Goal: Task Accomplishment & Management: Complete application form

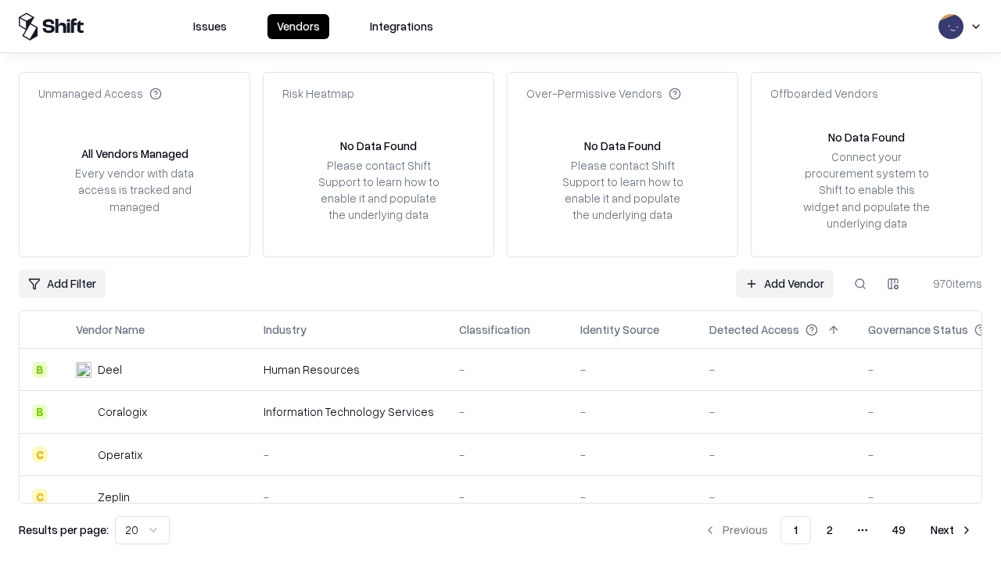
click at [784, 283] on link "Add Vendor" at bounding box center [785, 284] width 98 height 28
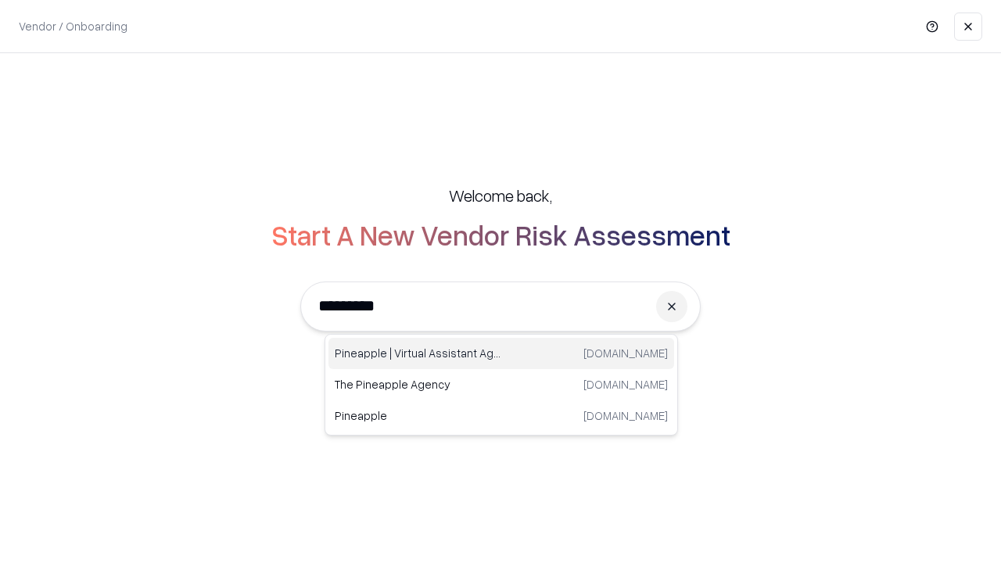
click at [501, 353] on div "Pineapple | Virtual Assistant Agency [DOMAIN_NAME]" at bounding box center [501, 353] width 346 height 31
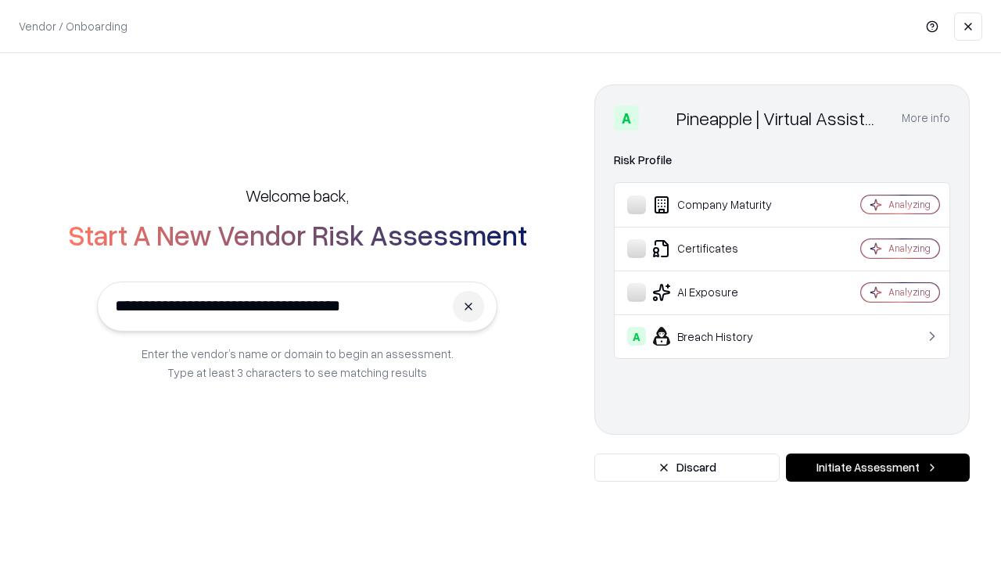
type input "**********"
click at [877, 468] on button "Initiate Assessment" at bounding box center [878, 467] width 184 height 28
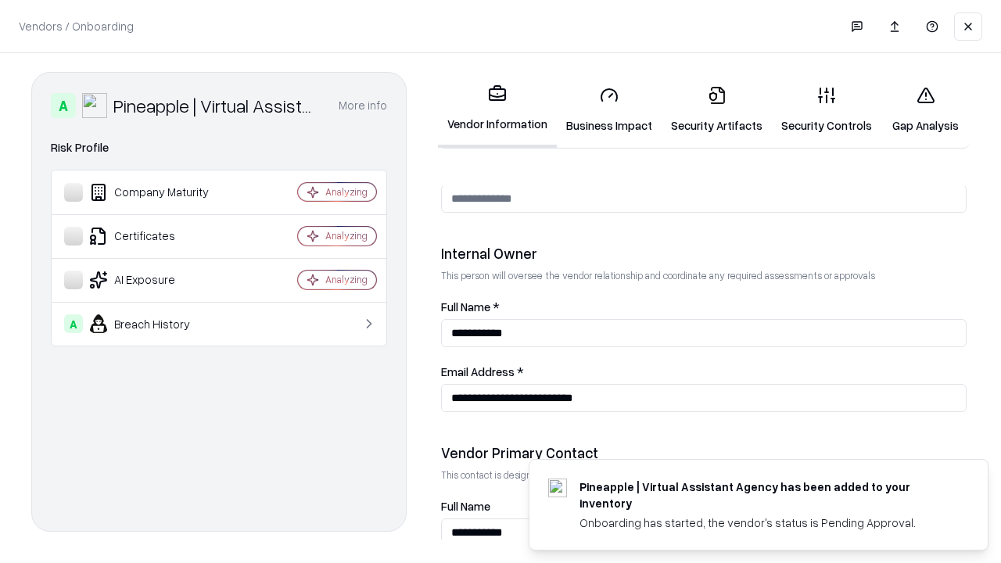
scroll to position [810, 0]
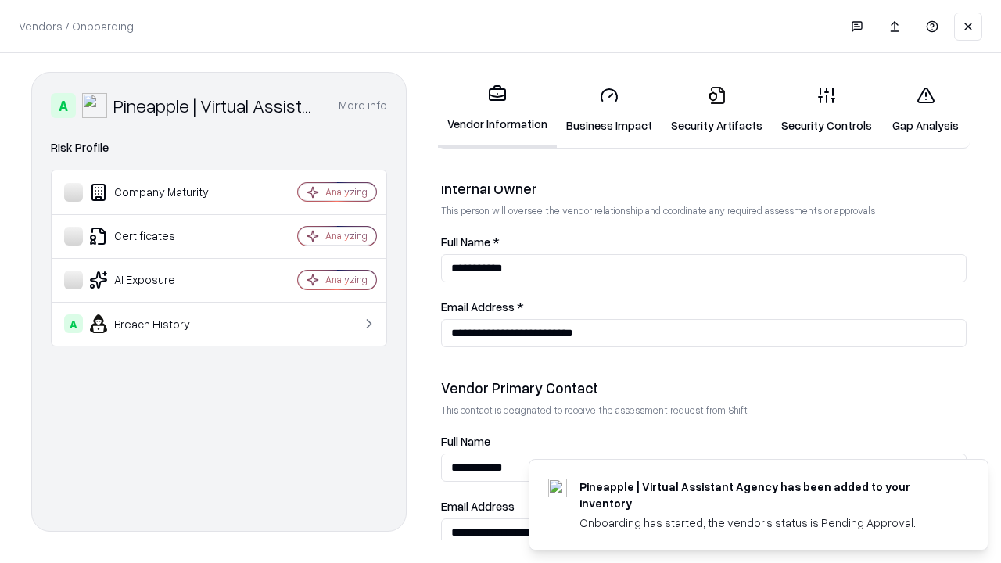
click at [609, 109] on link "Business Impact" at bounding box center [609, 109] width 105 height 73
click at [925, 109] on link "Gap Analysis" at bounding box center [925, 109] width 88 height 73
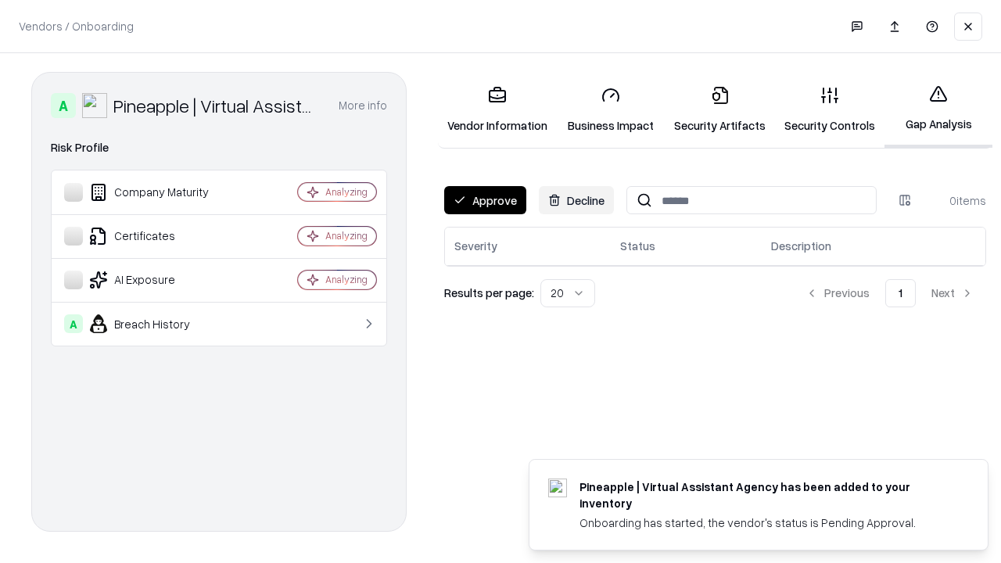
click at [485, 200] on button "Approve" at bounding box center [485, 200] width 82 height 28
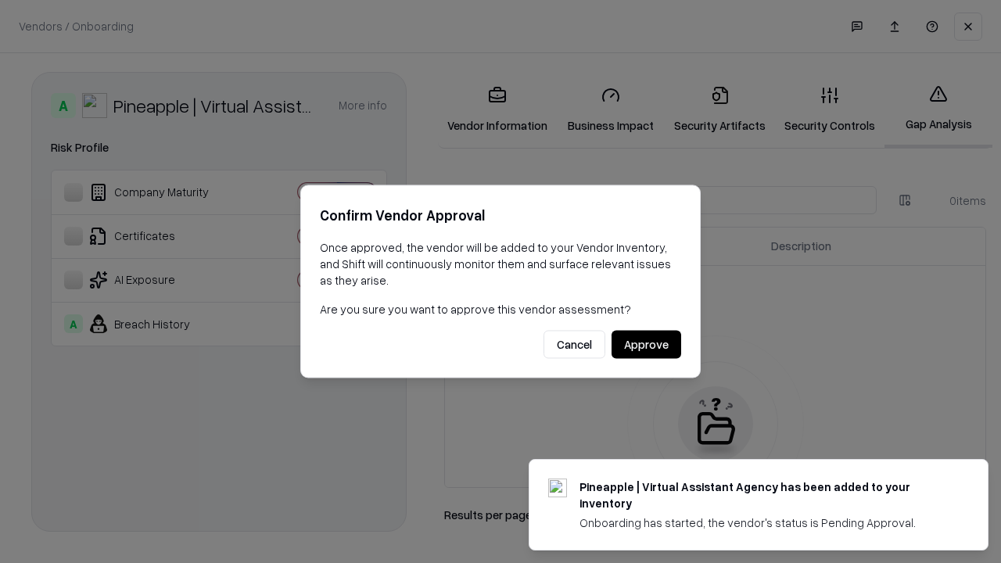
click at [646, 344] on button "Approve" at bounding box center [646, 345] width 70 height 28
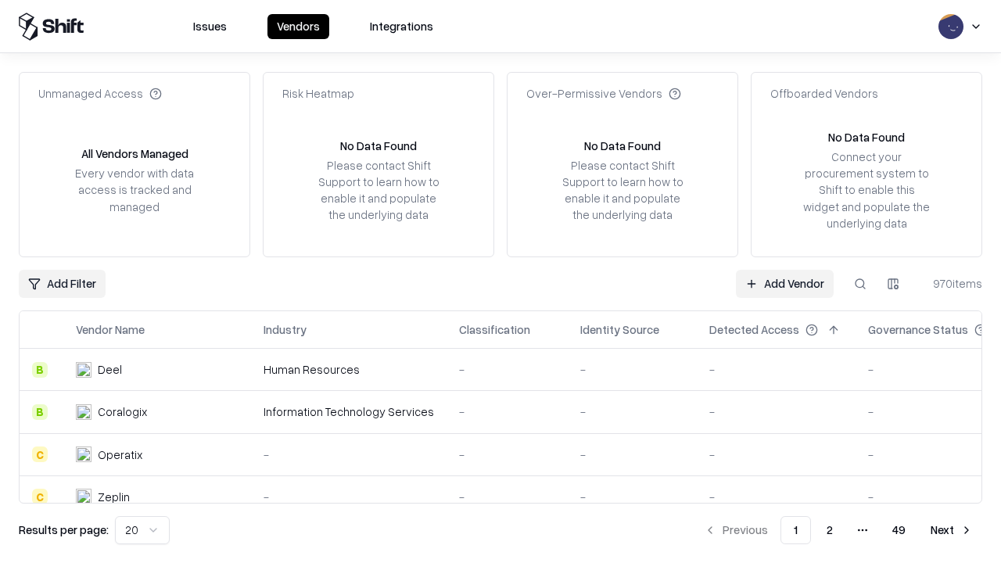
type input "**********"
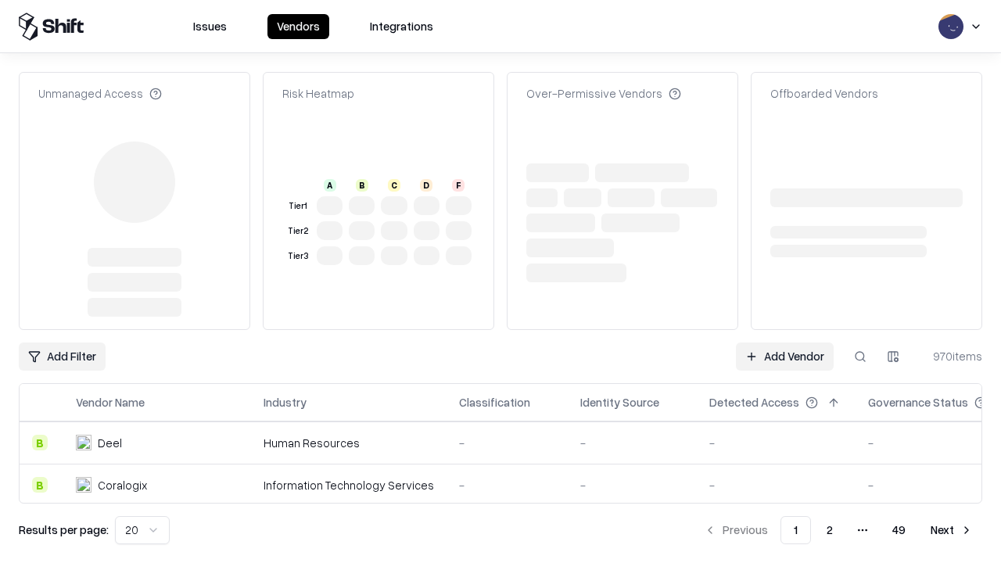
click at [784, 357] on link "Add Vendor" at bounding box center [785, 356] width 98 height 28
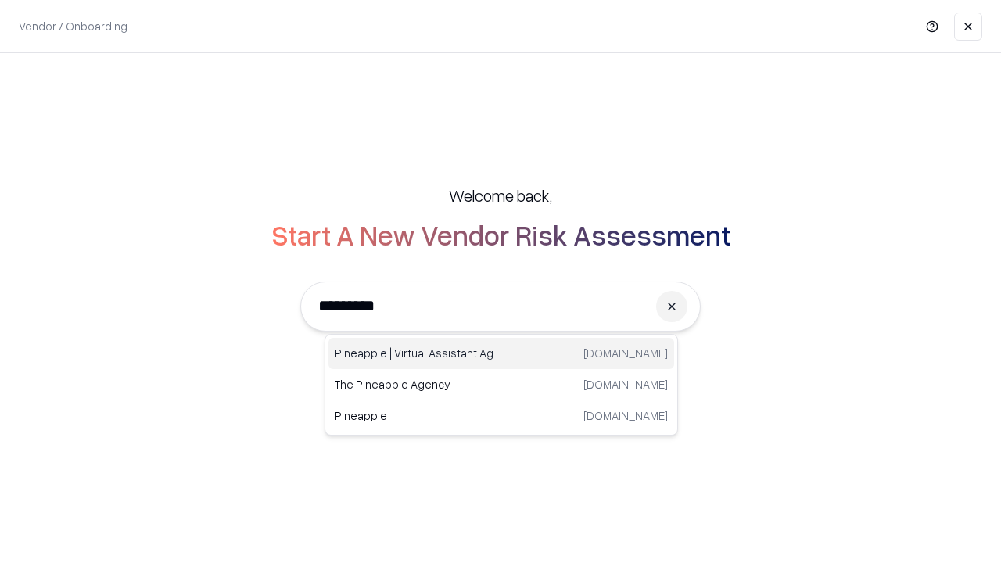
click at [501, 353] on div "Pineapple | Virtual Assistant Agency [DOMAIN_NAME]" at bounding box center [501, 353] width 346 height 31
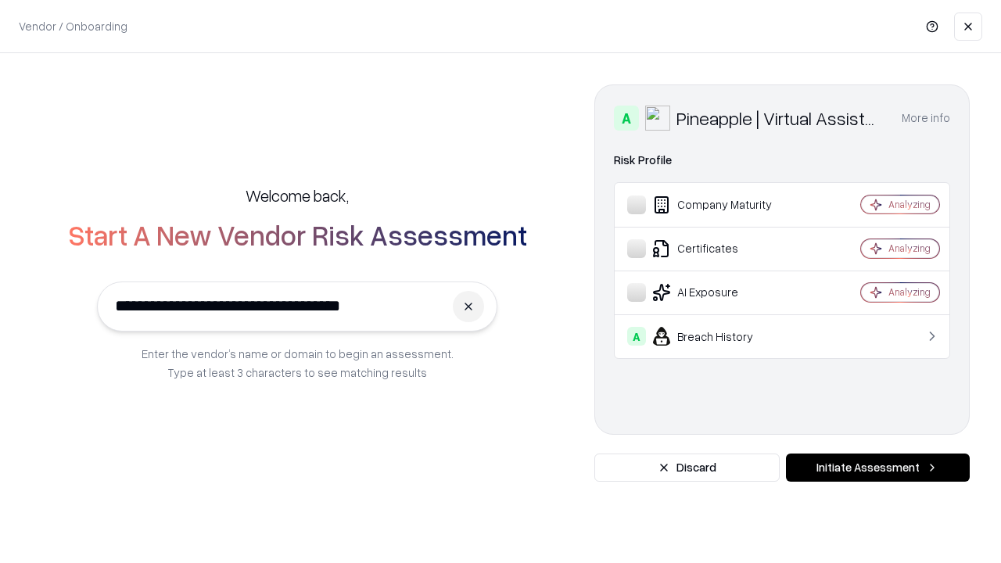
type input "**********"
click at [877, 468] on button "Initiate Assessment" at bounding box center [878, 467] width 184 height 28
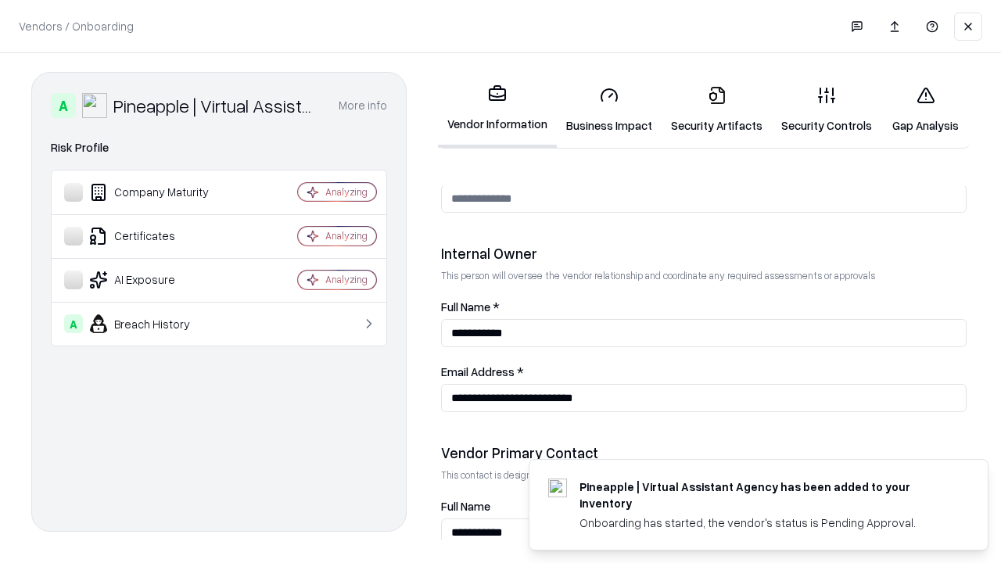
scroll to position [810, 0]
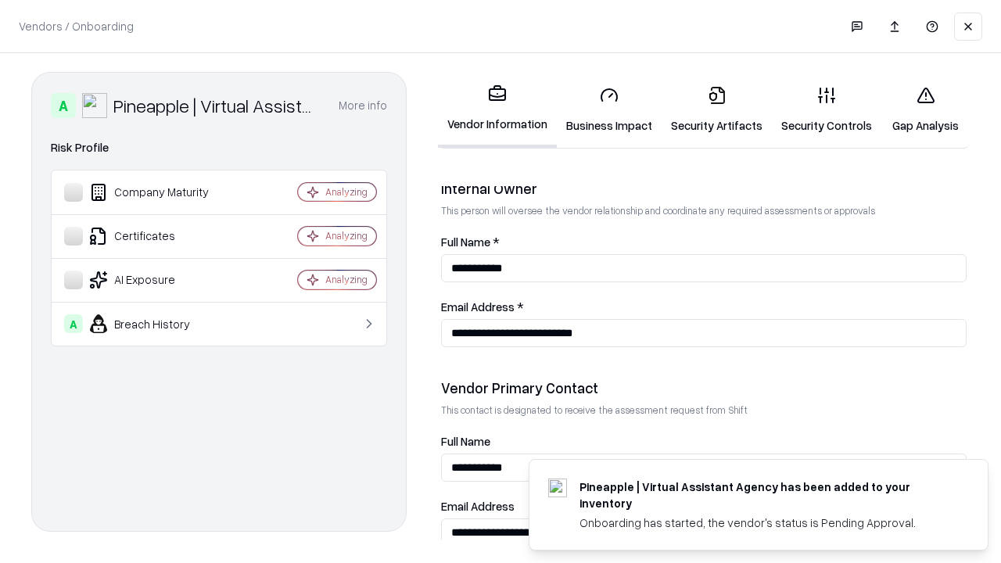
click at [925, 109] on link "Gap Analysis" at bounding box center [925, 109] width 88 height 73
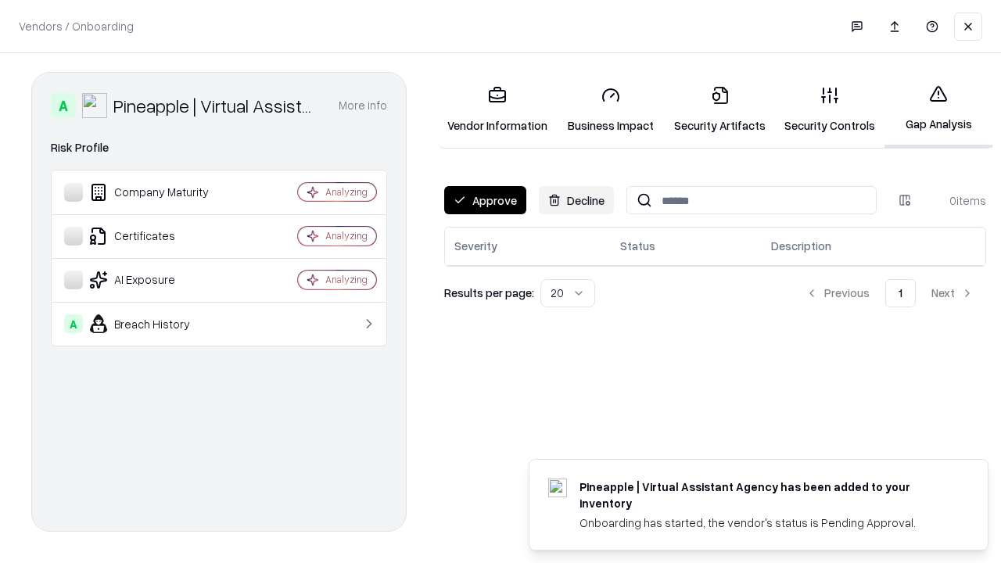
click at [485, 200] on button "Approve" at bounding box center [485, 200] width 82 height 28
